Goal: Entertainment & Leisure: Consume media (video, audio)

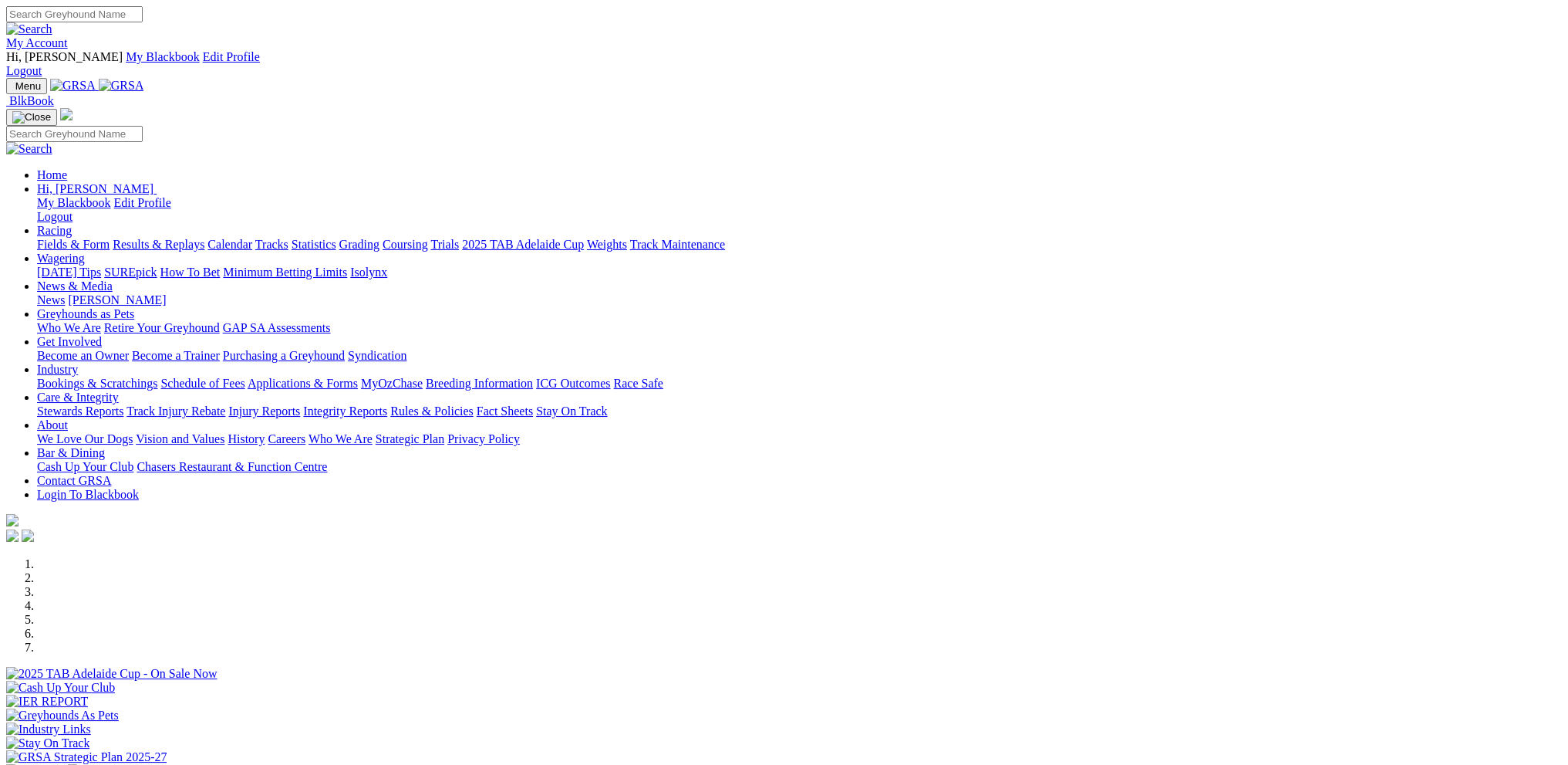
click at [68, 37] on link "My Account" at bounding box center [37, 43] width 61 height 13
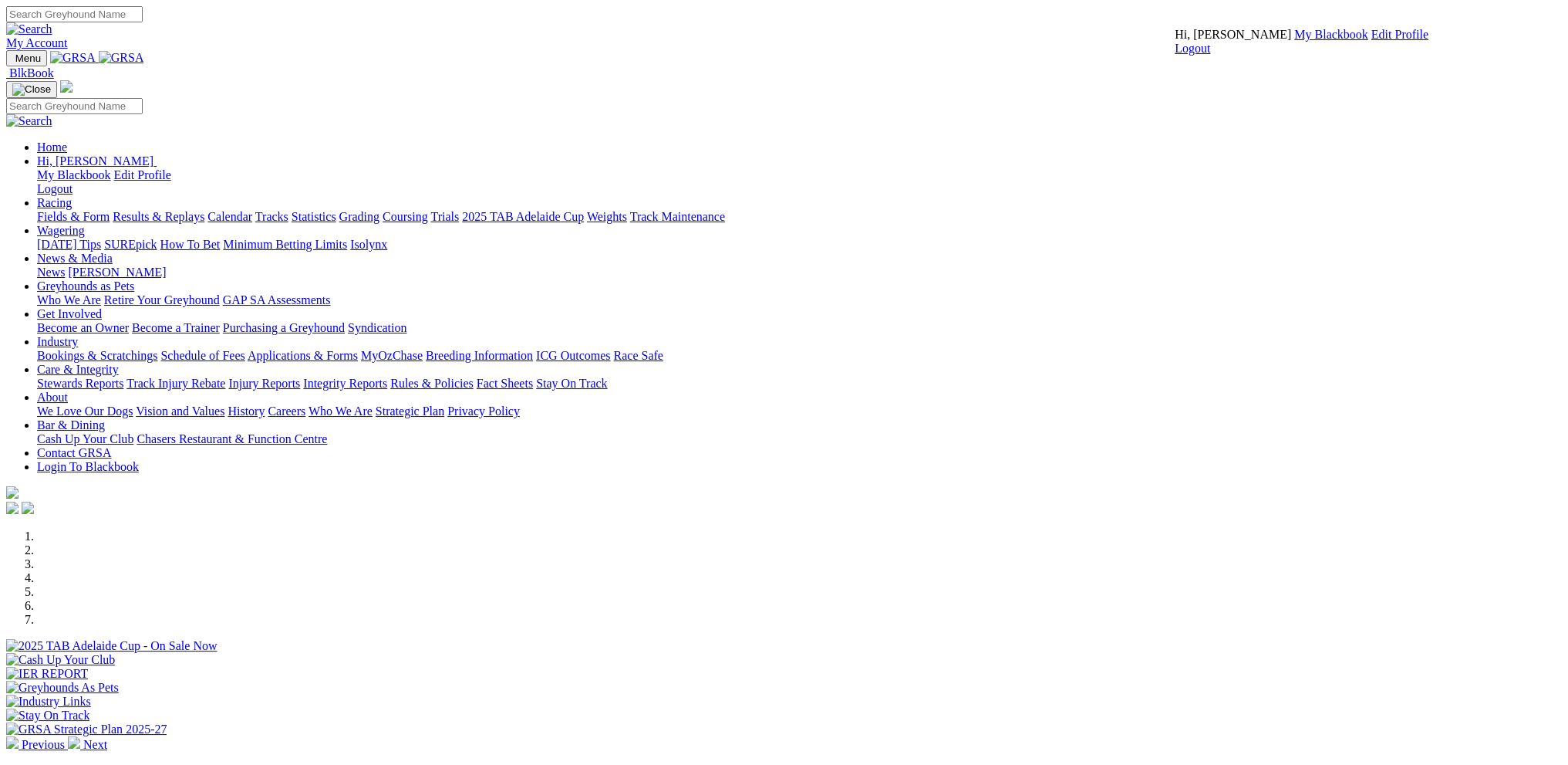
click at [1295, 41] on link "My Blackbook" at bounding box center [1331, 34] width 74 height 13
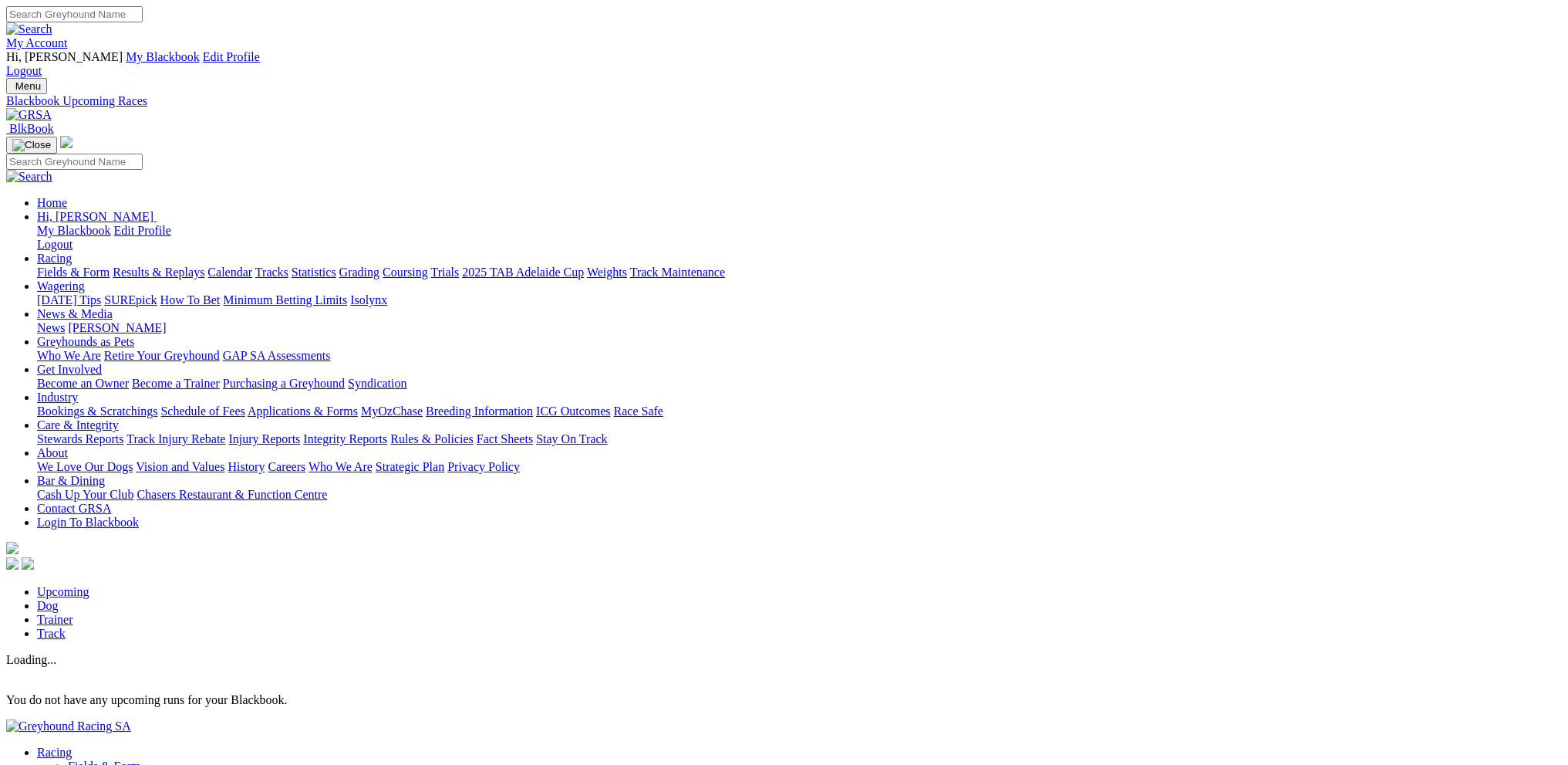
click at [204, 266] on link "Results & Replays" at bounding box center [158, 272] width 92 height 13
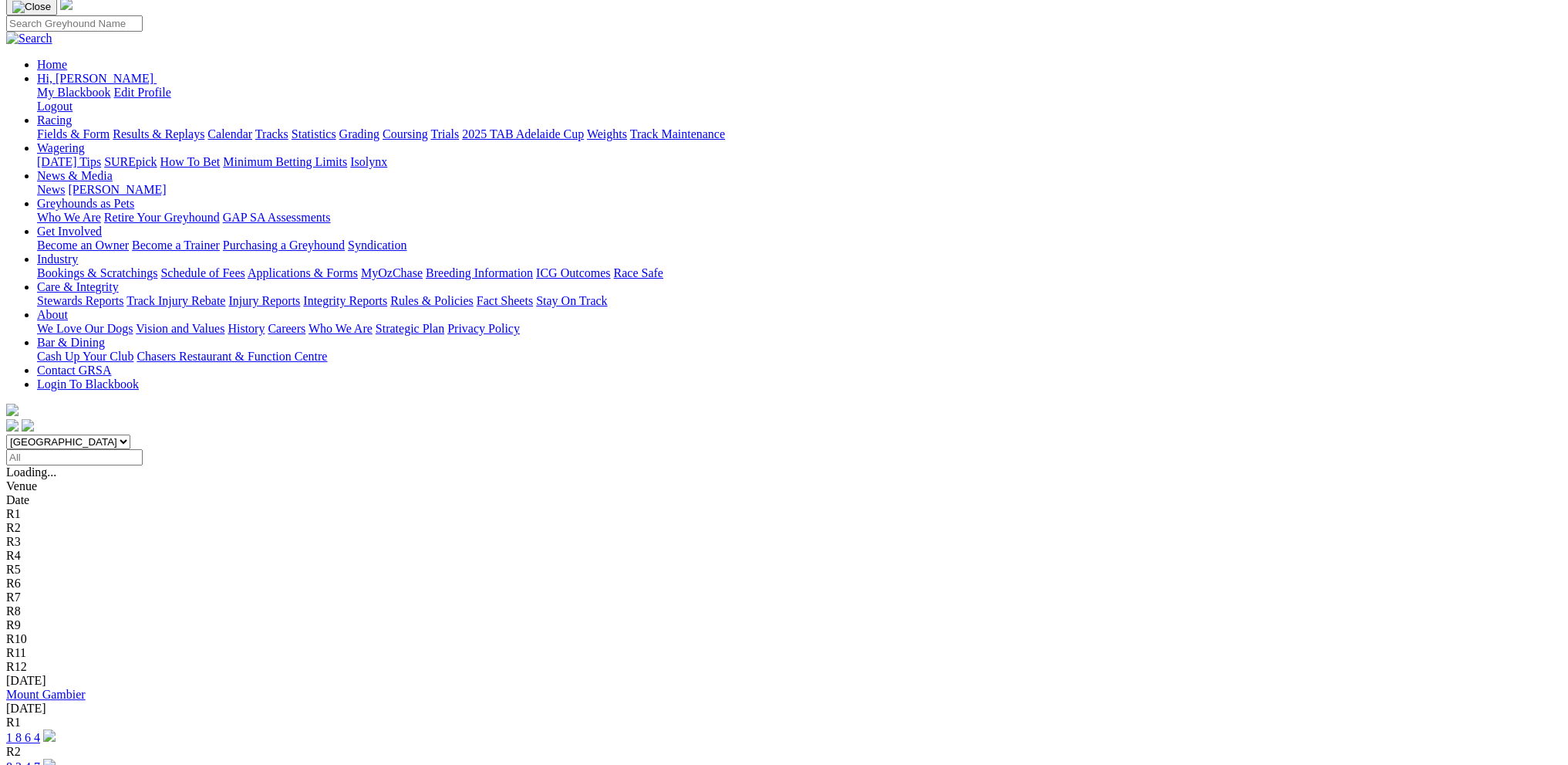
scroll to position [154, 0]
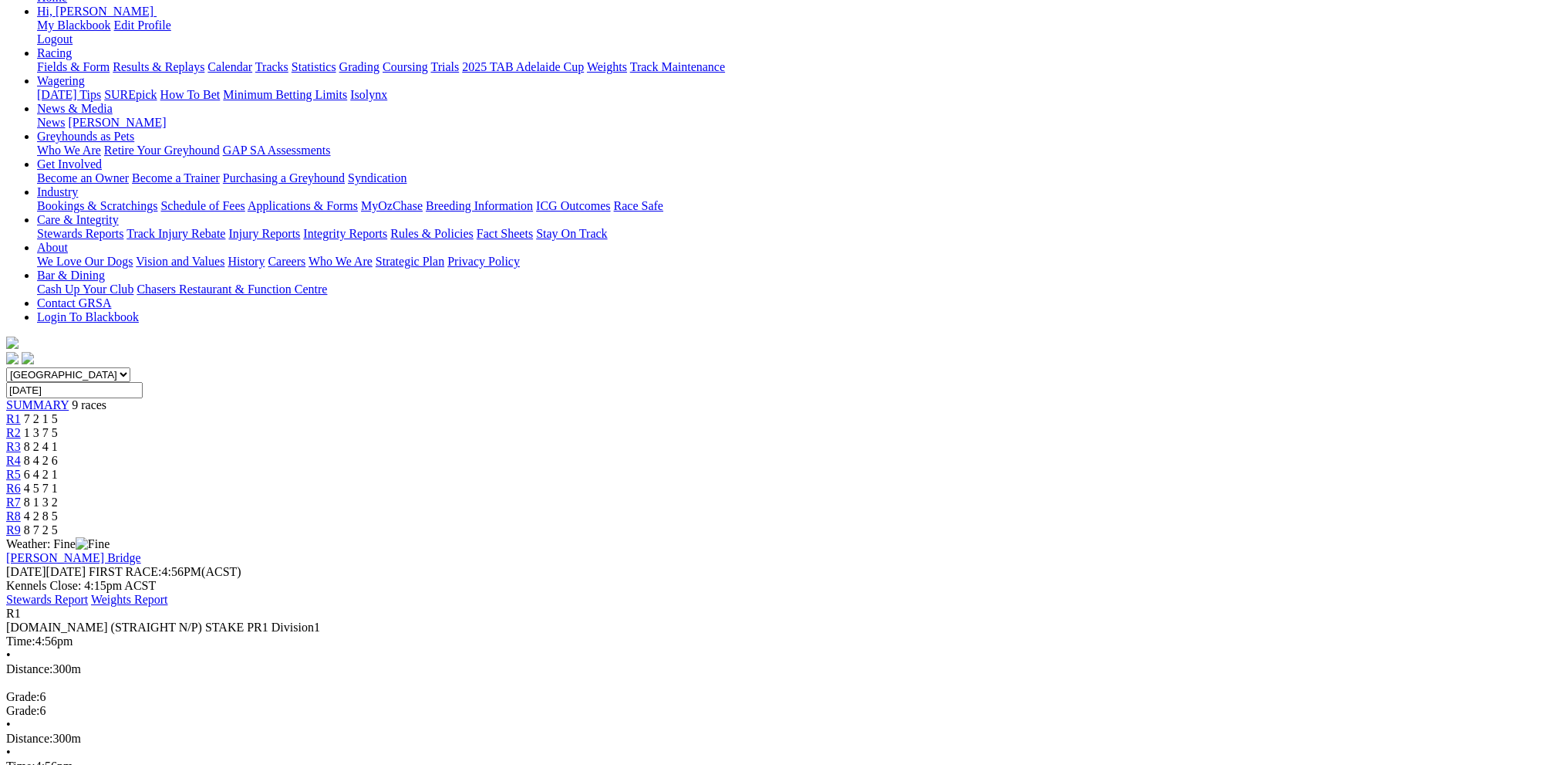
scroll to position [232, 0]
